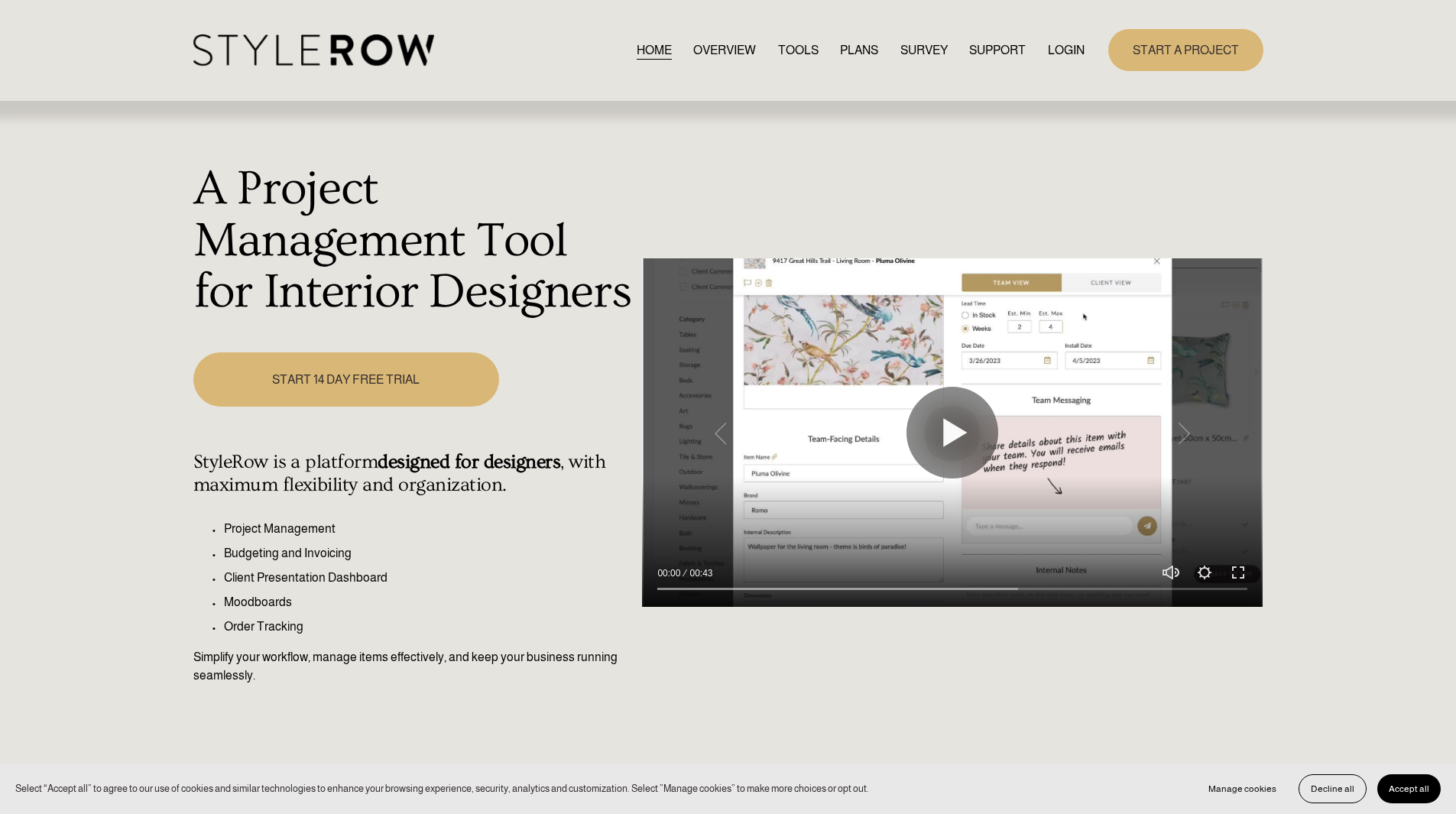
click at [1062, 54] on link "LOGIN" at bounding box center [1066, 50] width 36 height 21
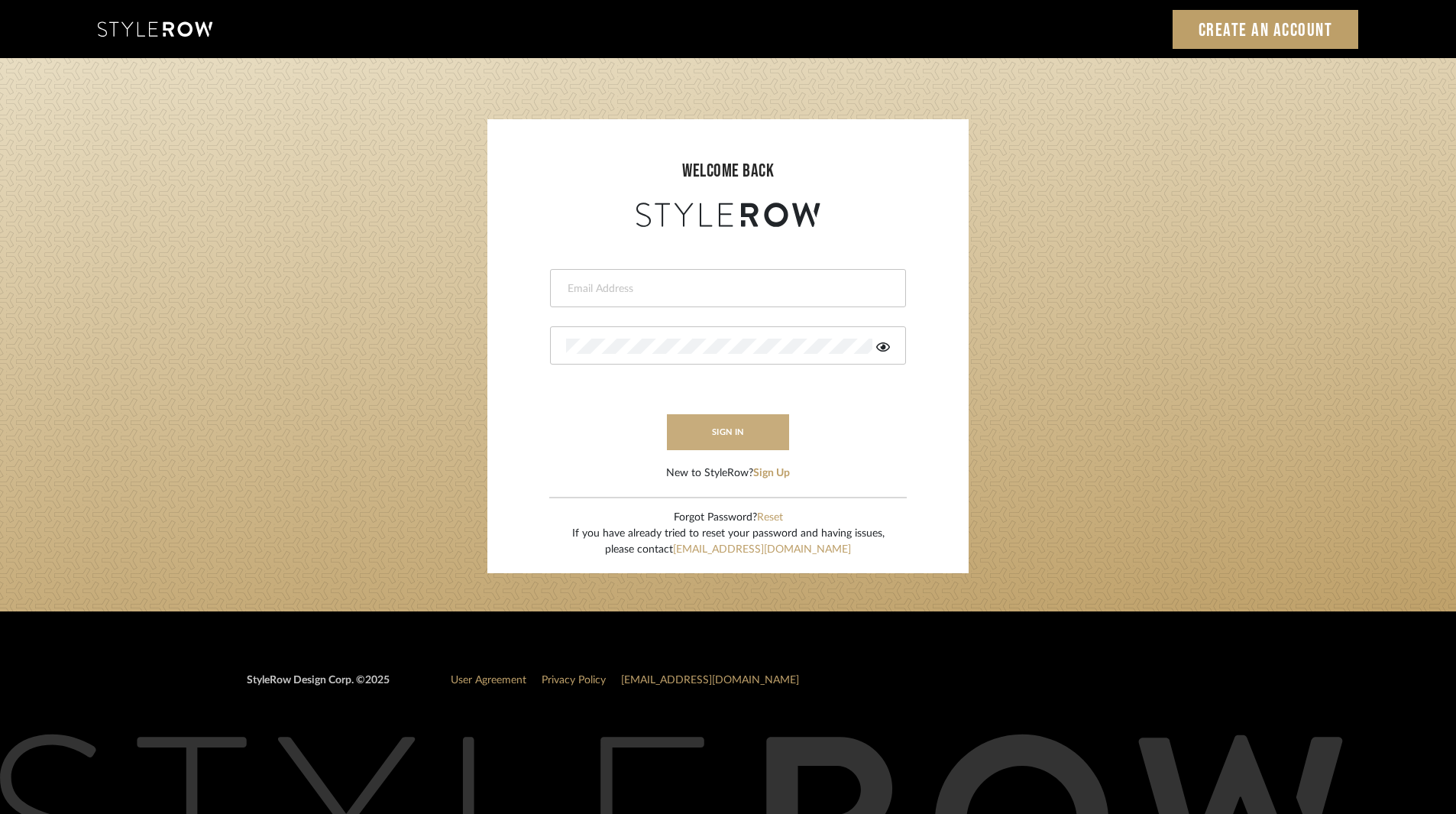
type input "jakrealtydesign@gmail.com"
click at [723, 431] on button "sign in" at bounding box center [728, 432] width 122 height 36
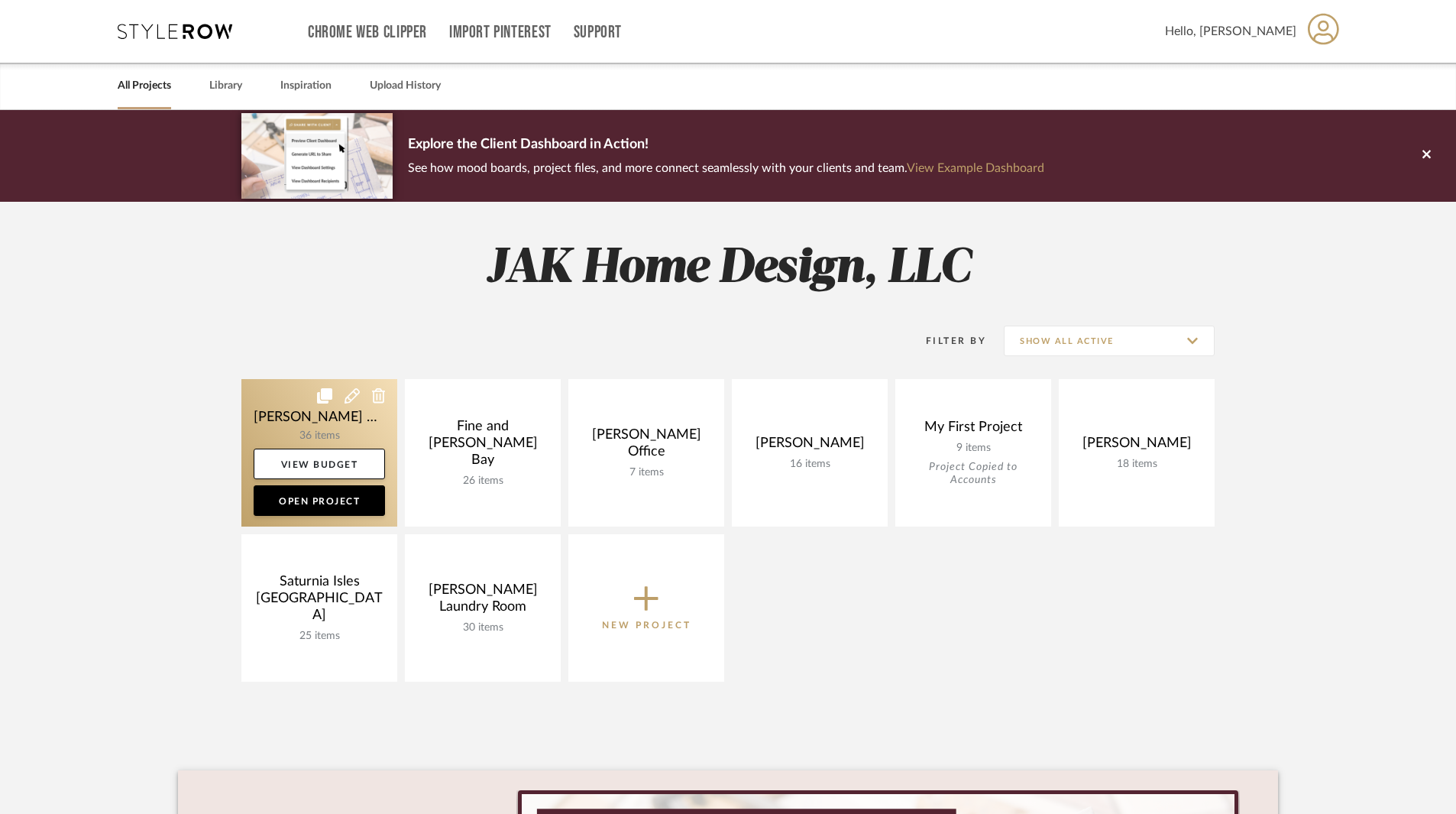
click at [330, 427] on link at bounding box center [319, 453] width 156 height 148
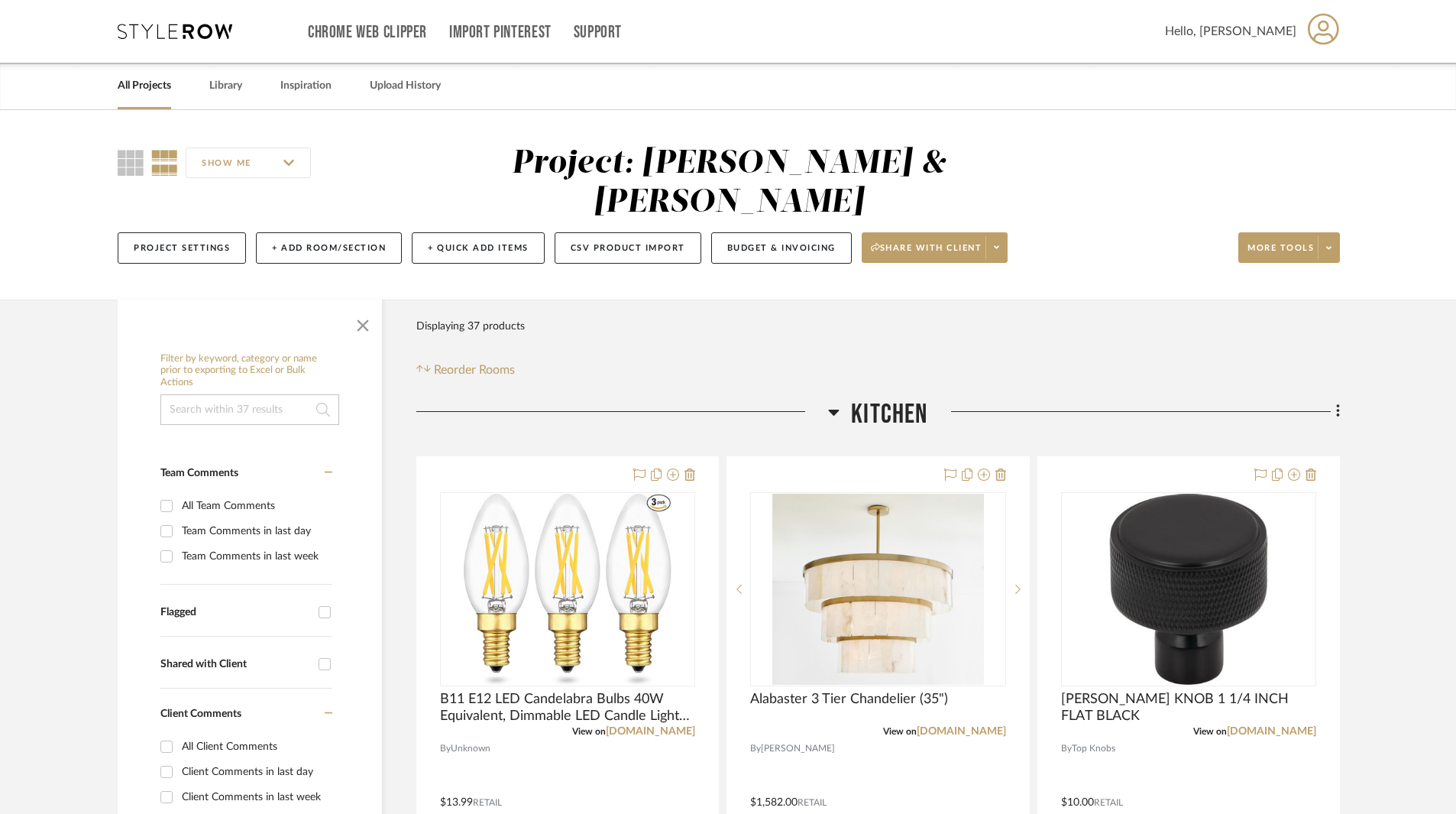
click at [297, 156] on input "SHOW ME" at bounding box center [248, 162] width 125 height 30
click at [289, 161] on input "SHOW ME" at bounding box center [248, 162] width 125 height 30
click at [1335, 236] on span at bounding box center [1328, 248] width 22 height 23
